Goal: Information Seeking & Learning: Learn about a topic

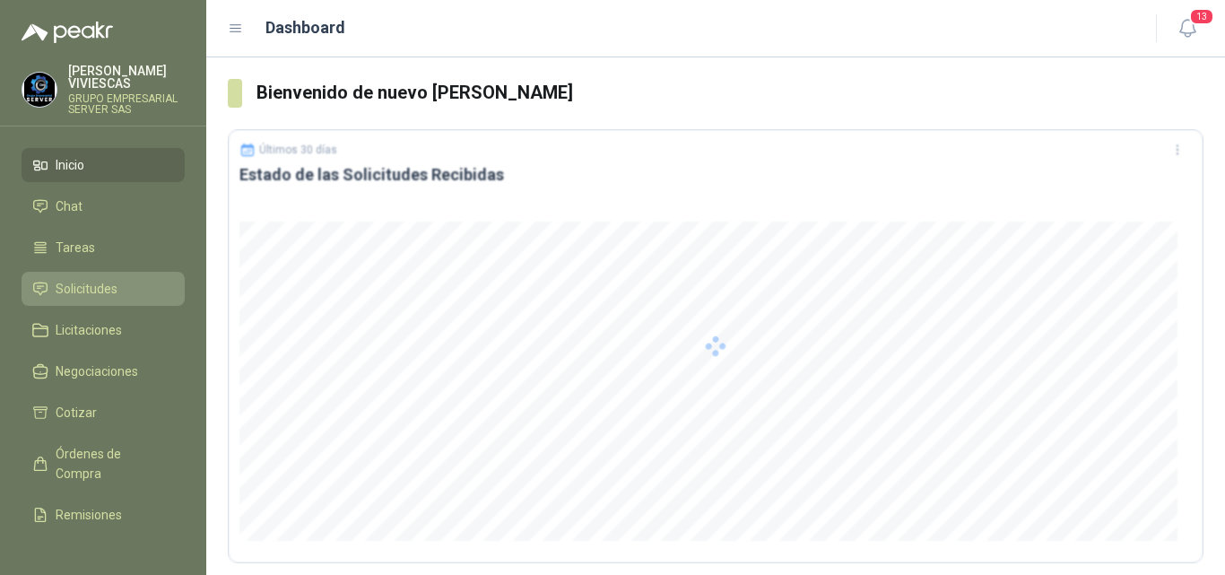
click at [73, 282] on span "Solicitudes" at bounding box center [87, 289] width 62 height 20
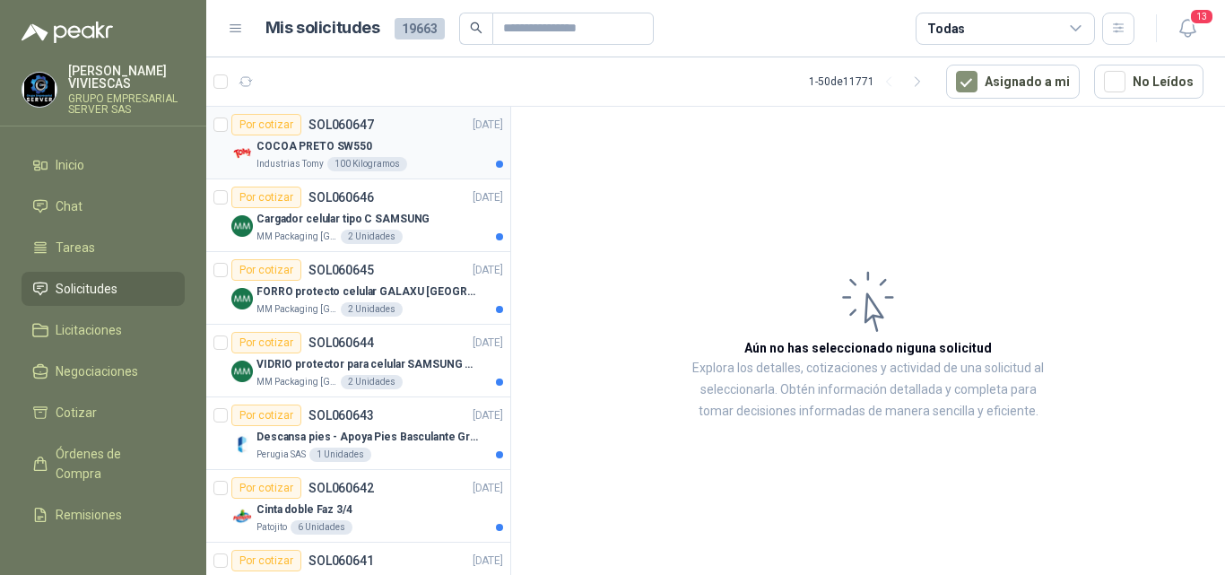
click at [310, 139] on p "COCOA PRETO SW550" at bounding box center [314, 146] width 116 height 17
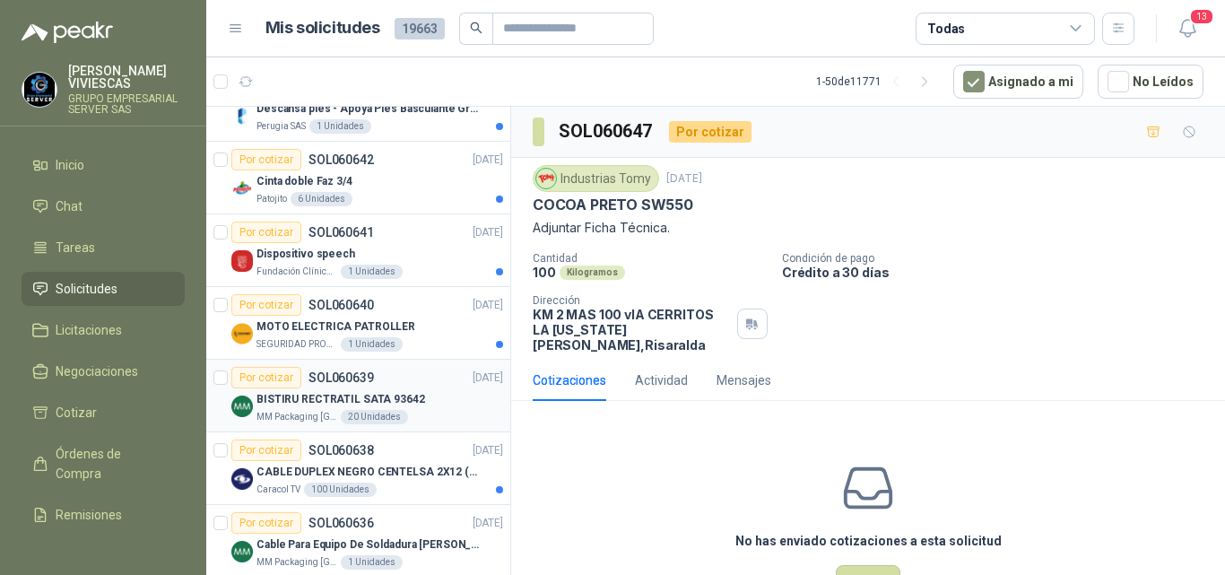
scroll to position [359, 0]
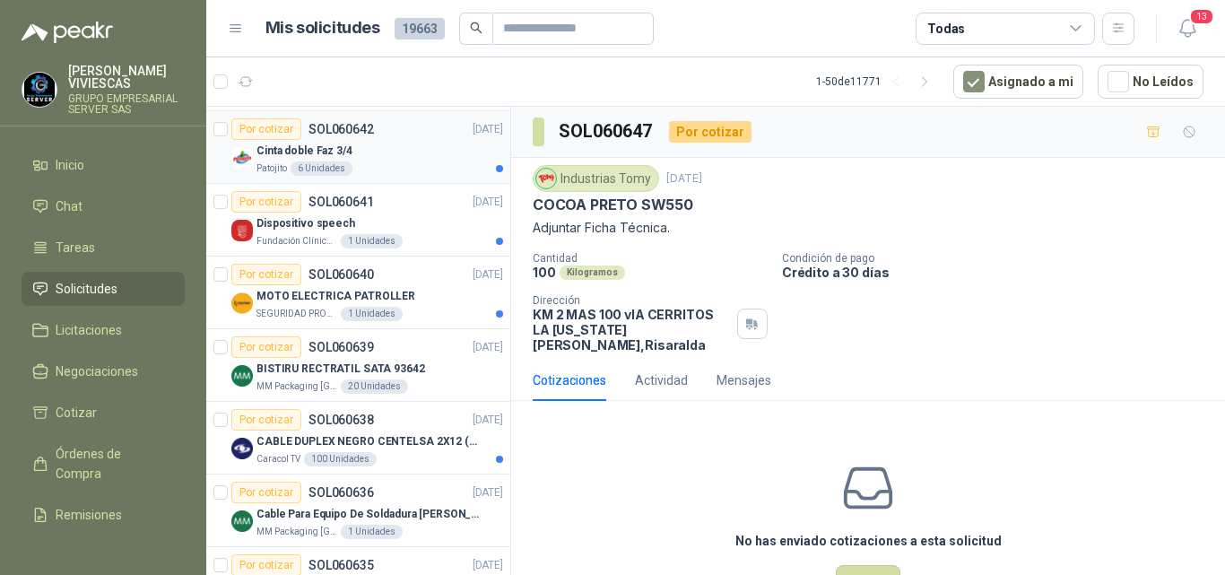
click at [332, 143] on p "Cinta doble Faz 3/4" at bounding box center [304, 151] width 96 height 17
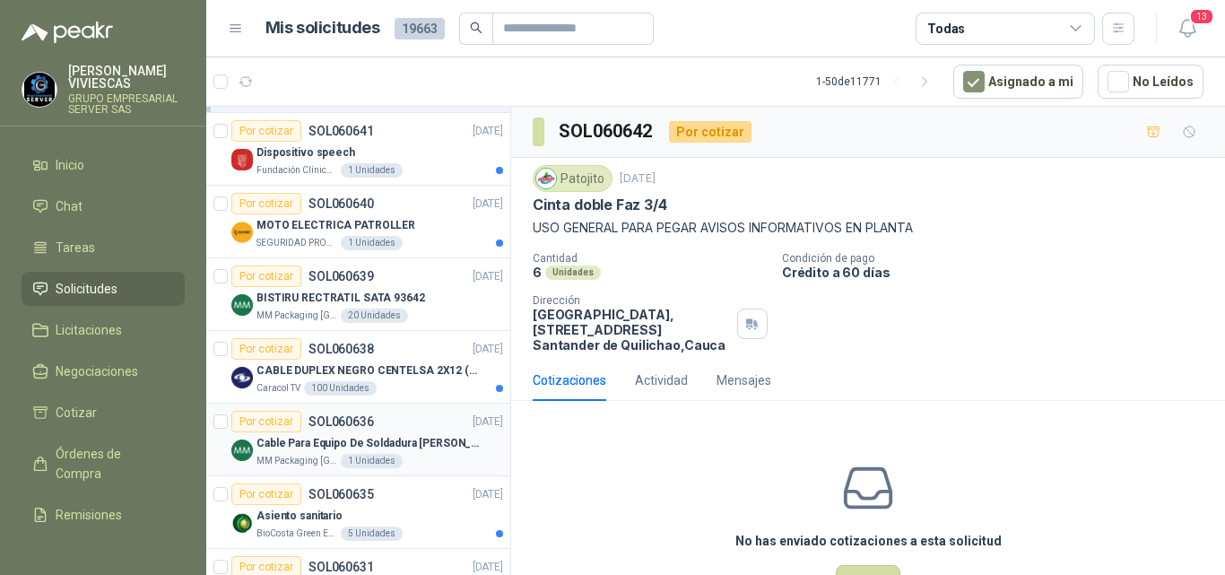
scroll to position [448, 0]
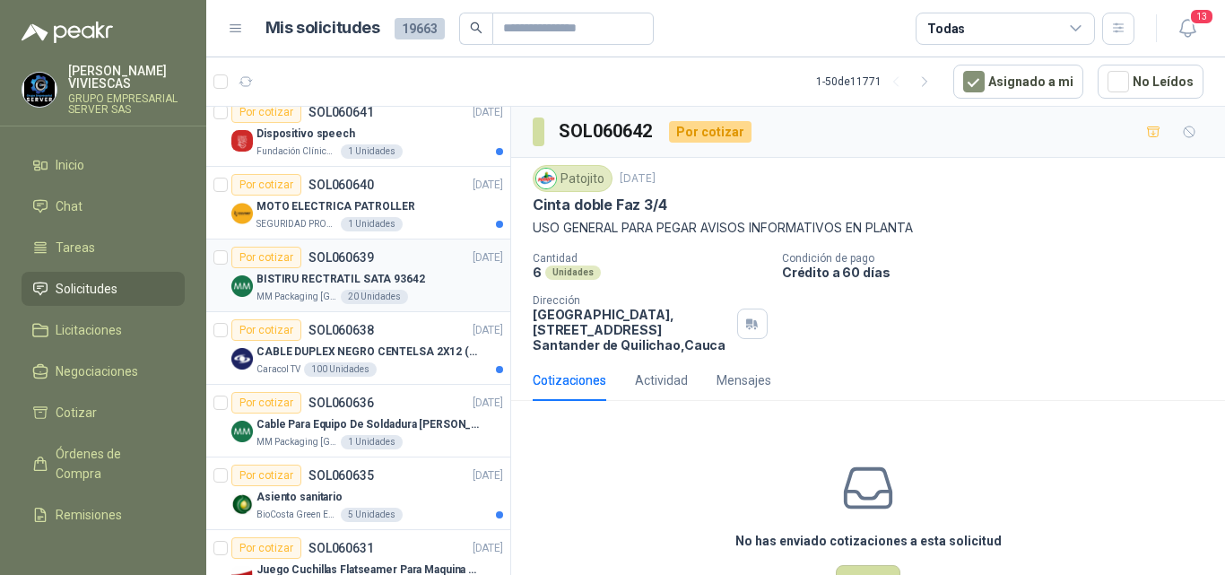
click at [347, 274] on p "BISTIRU RECTRATIL SATA 93642" at bounding box center [340, 279] width 169 height 17
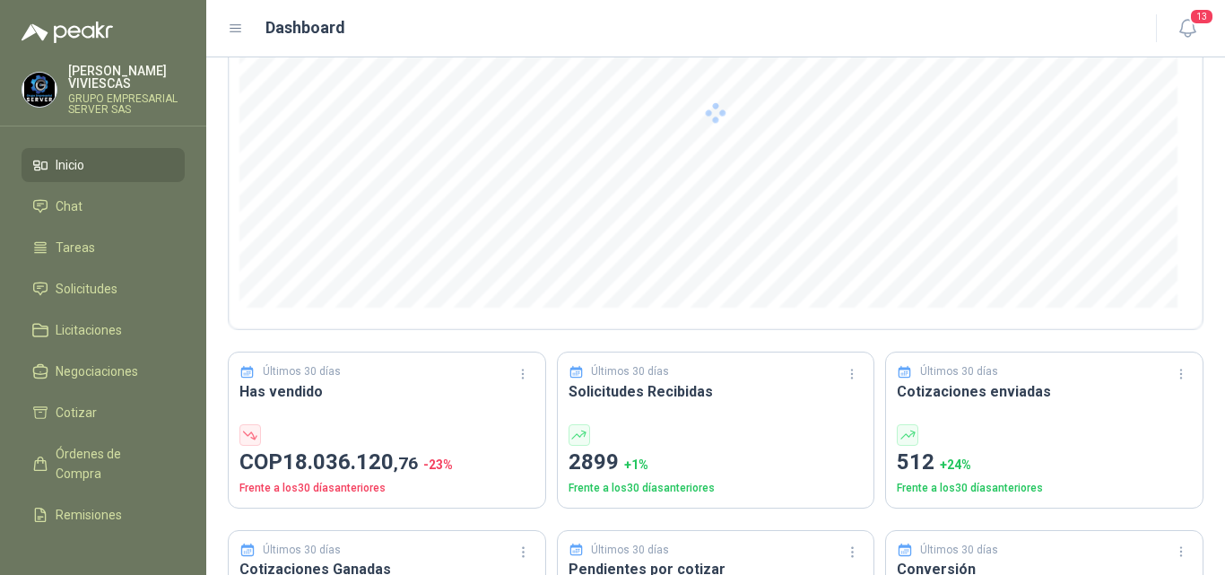
scroll to position [269, 0]
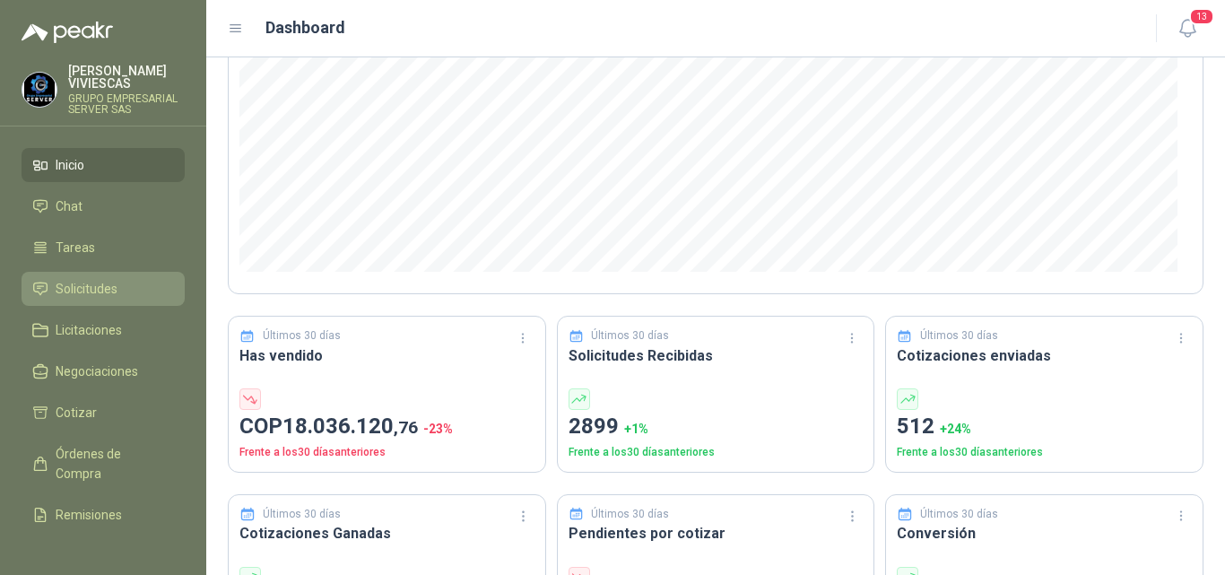
click at [107, 283] on span "Solicitudes" at bounding box center [87, 289] width 62 height 20
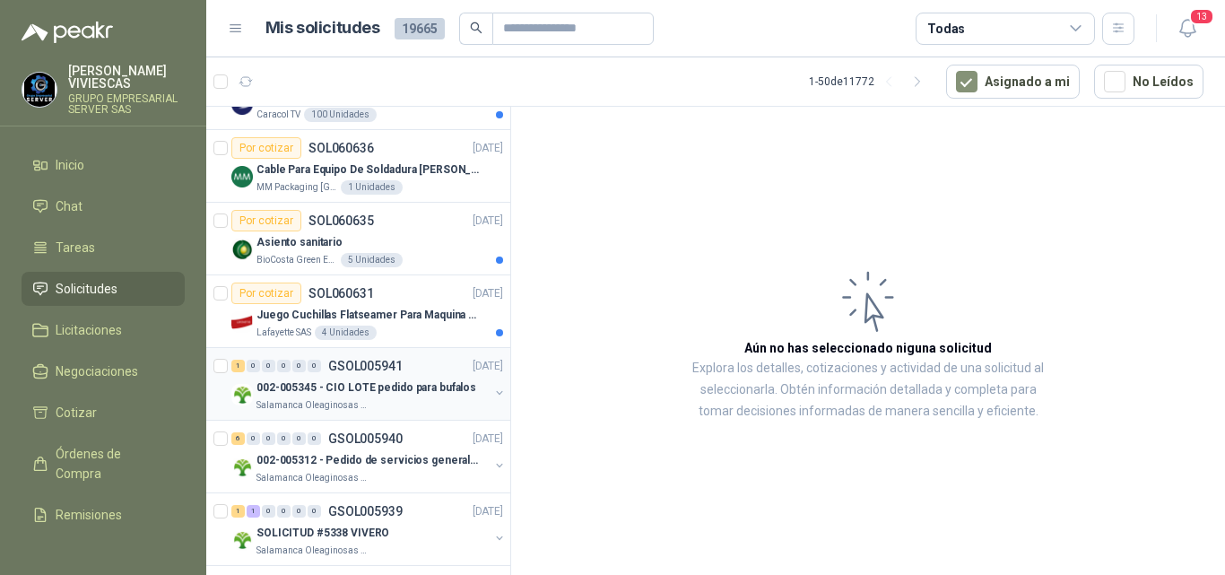
scroll to position [807, 0]
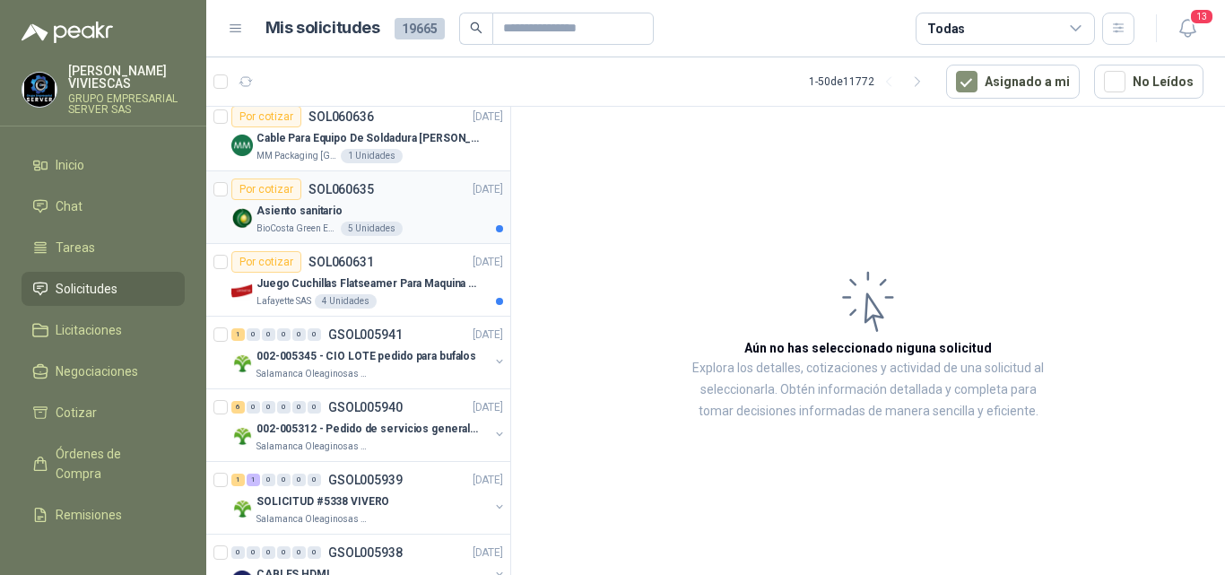
click at [316, 207] on p "Asiento sanitario" at bounding box center [299, 211] width 86 height 17
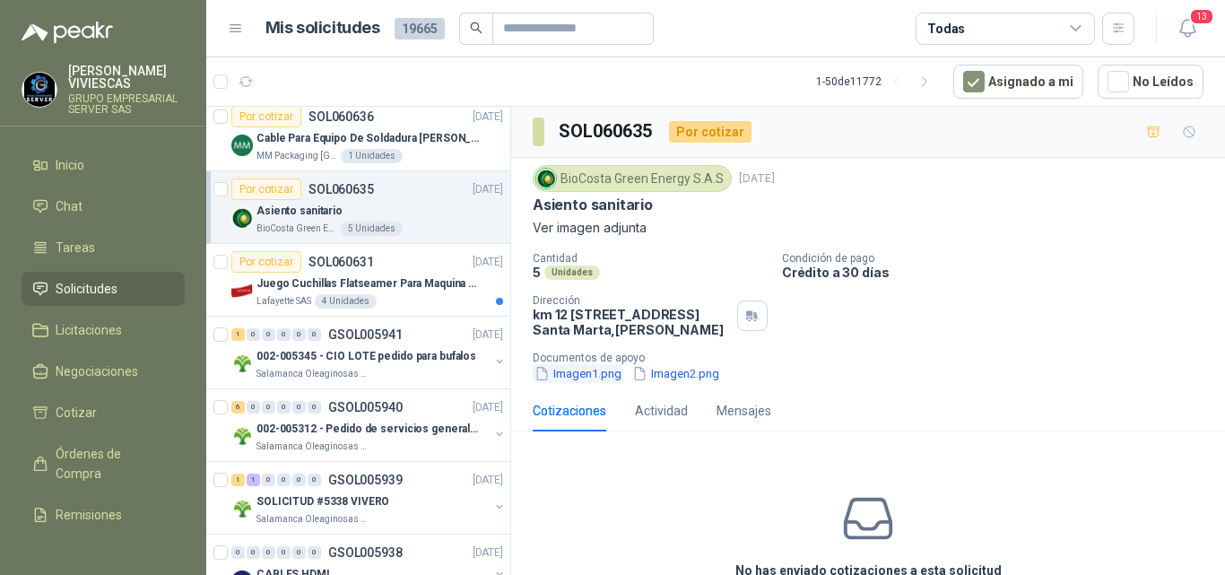
click at [598, 383] on button "Imagen1.png" at bounding box center [578, 373] width 91 height 19
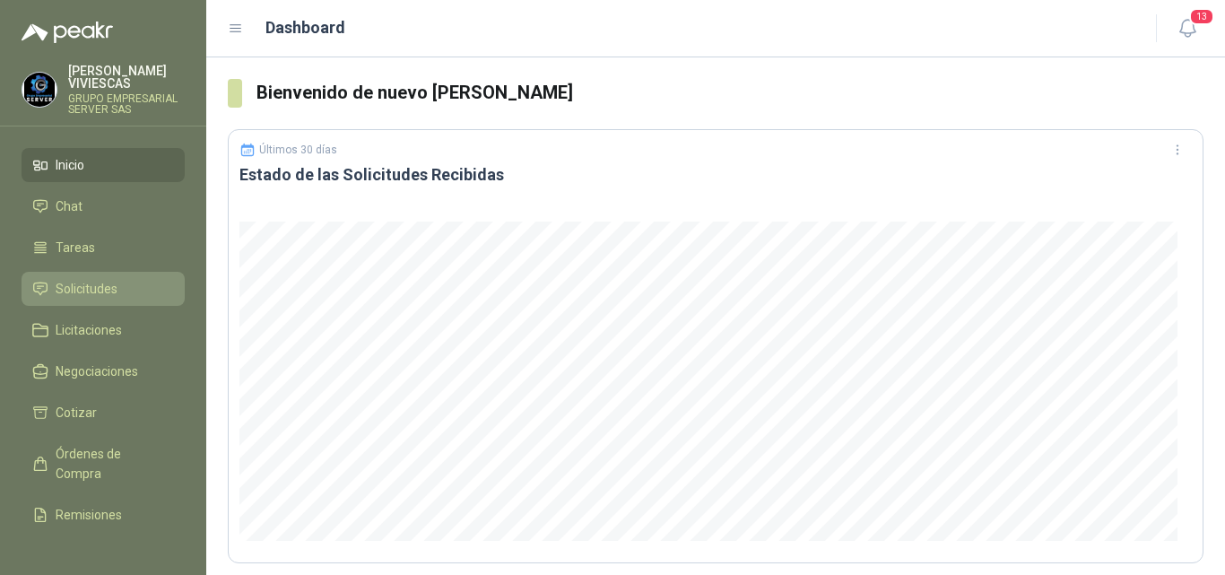
click at [69, 280] on span "Solicitudes" at bounding box center [87, 289] width 62 height 20
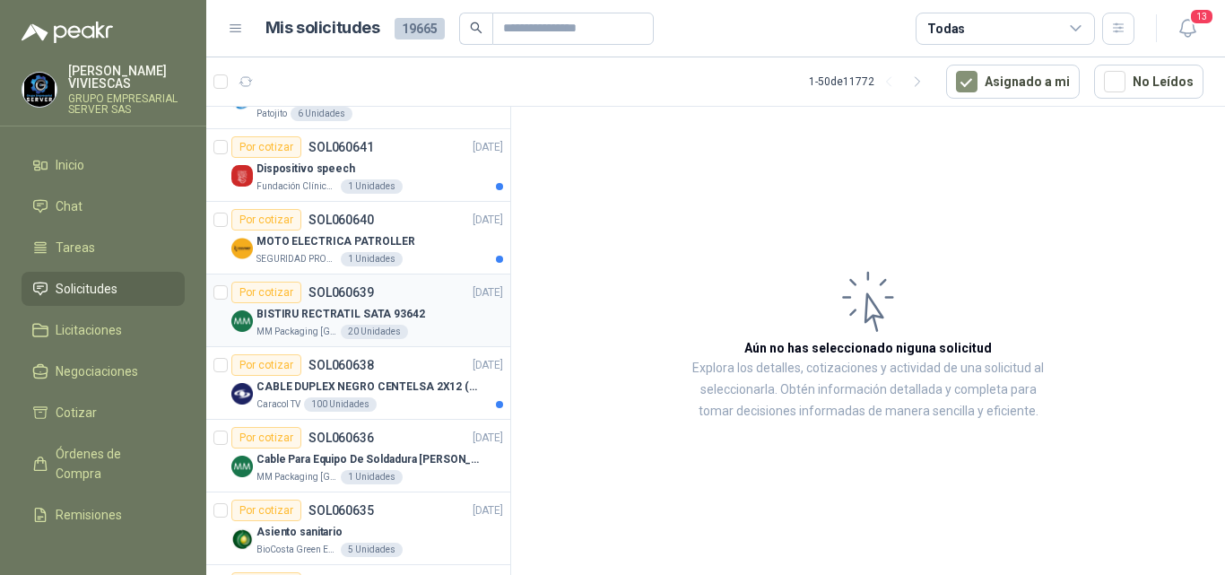
scroll to position [538, 0]
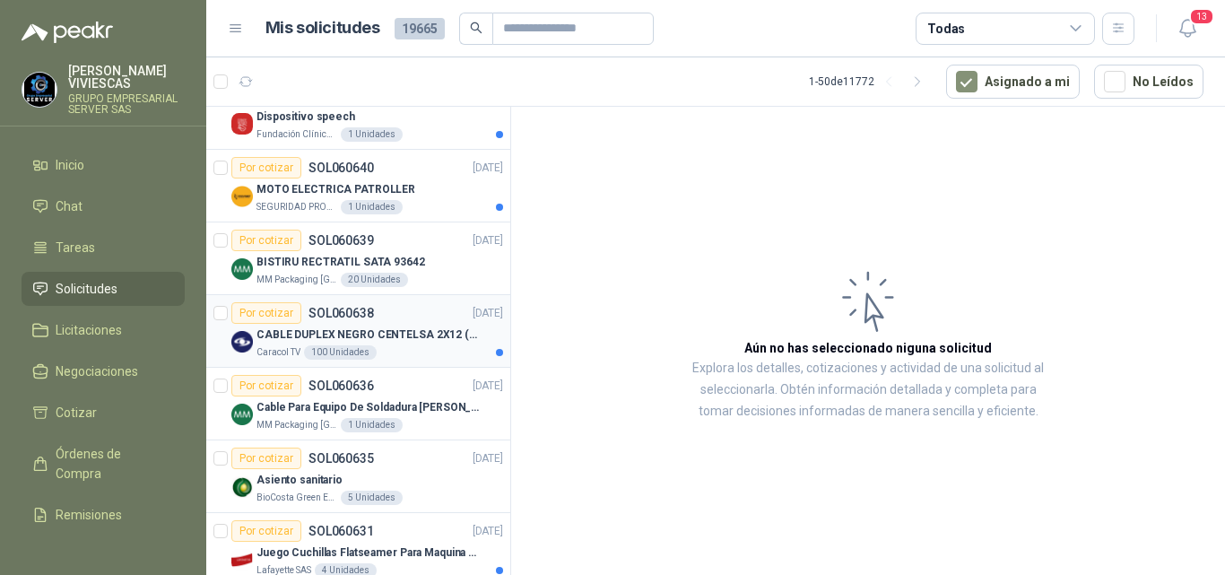
click at [377, 337] on p "CABLE DUPLEX NEGRO CENTELSA 2X12 (COLOR NEGRO)" at bounding box center [367, 334] width 223 height 17
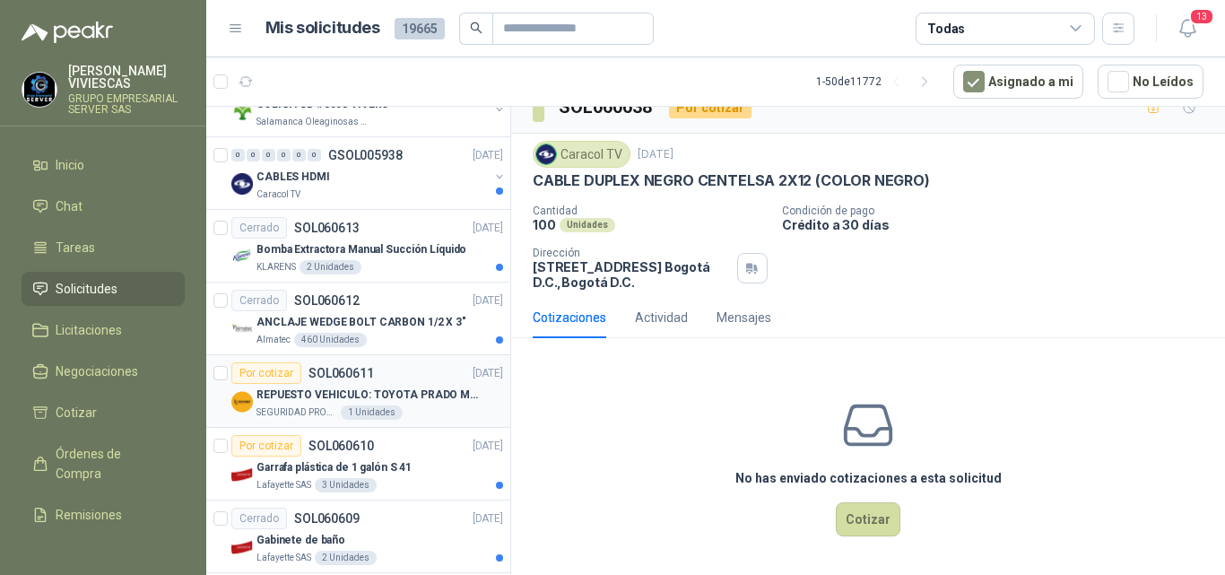
scroll to position [1255, 0]
